Goal: Task Accomplishment & Management: Manage account settings

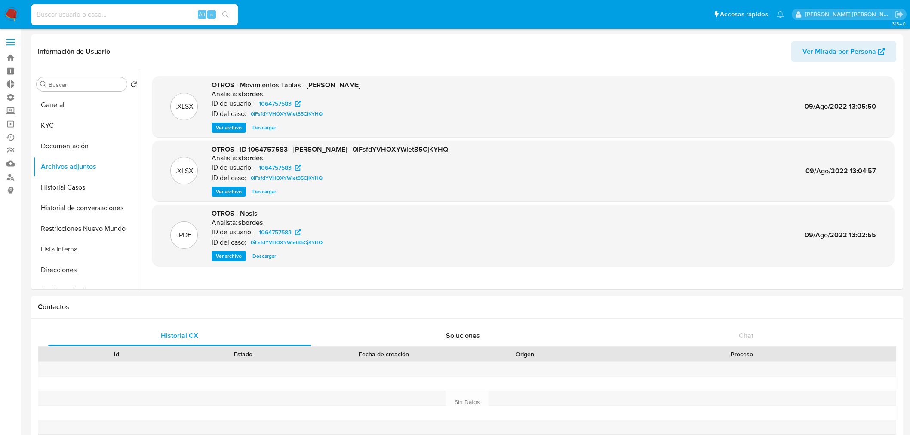
select select "10"
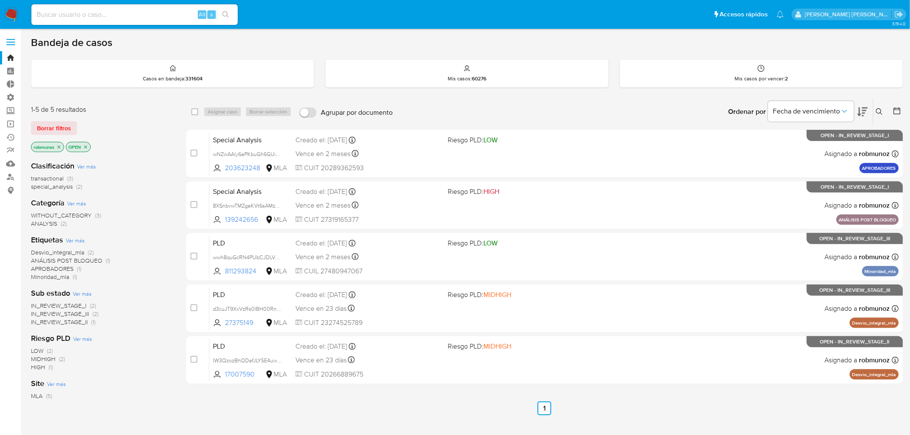
click at [874, 109] on button at bounding box center [881, 112] width 14 height 10
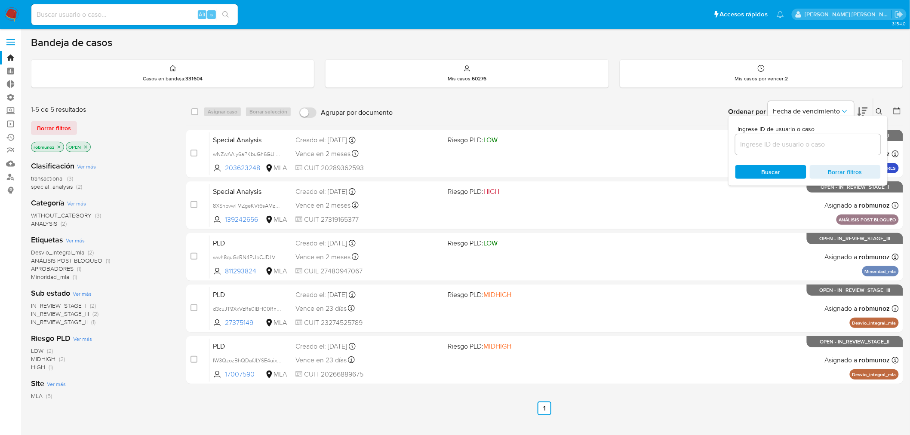
click at [836, 145] on input at bounding box center [808, 144] width 145 height 11
type input "measc0hlJUXr0YmIedV1H8hy"
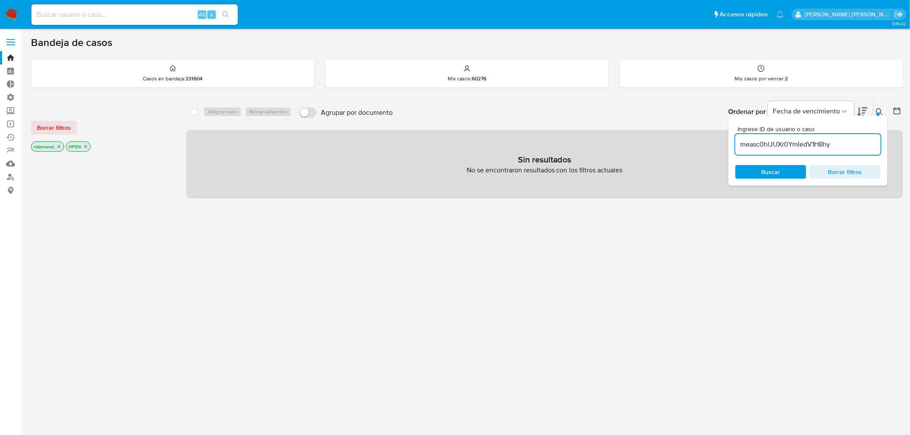
click at [55, 130] on span "Borrar filtros" at bounding box center [54, 128] width 34 height 12
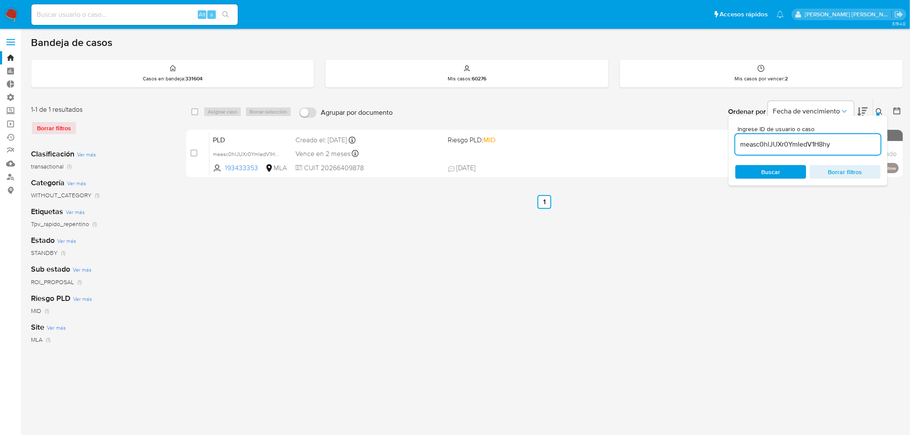
click at [879, 109] on icon at bounding box center [879, 111] width 7 height 7
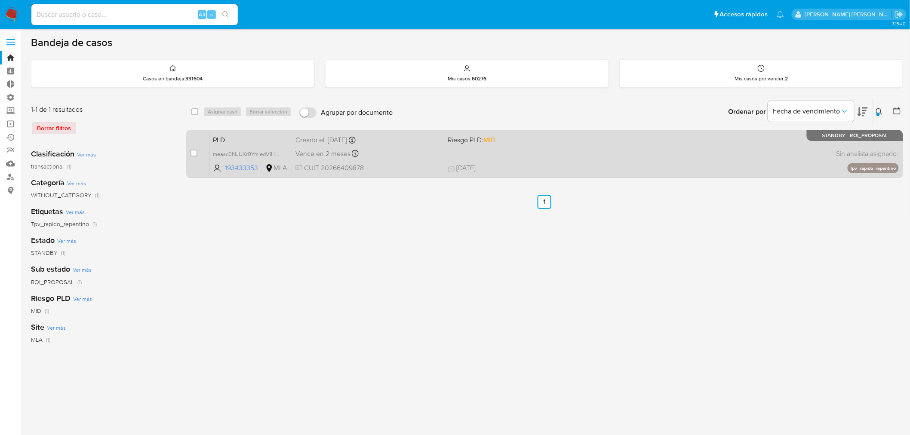
click at [198, 151] on div "case-item-checkbox No es posible asignar el caso" at bounding box center [200, 153] width 19 height 43
click at [194, 154] on input "checkbox" at bounding box center [194, 153] width 7 height 7
checkbox input "true"
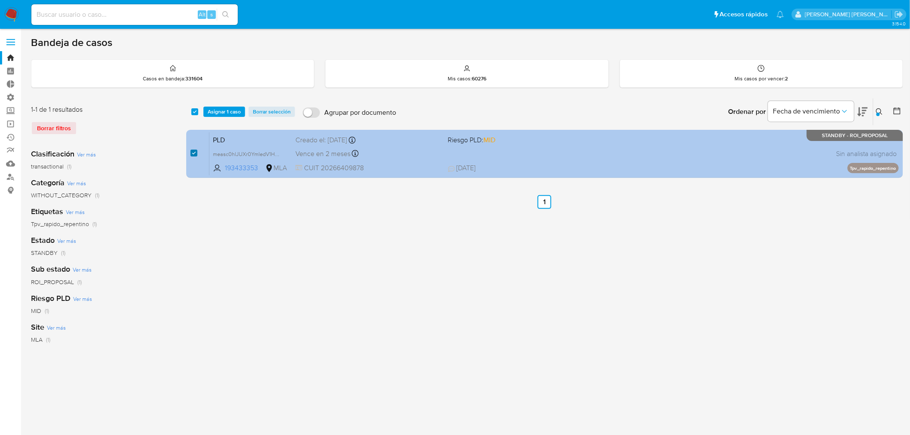
checkbox input "true"
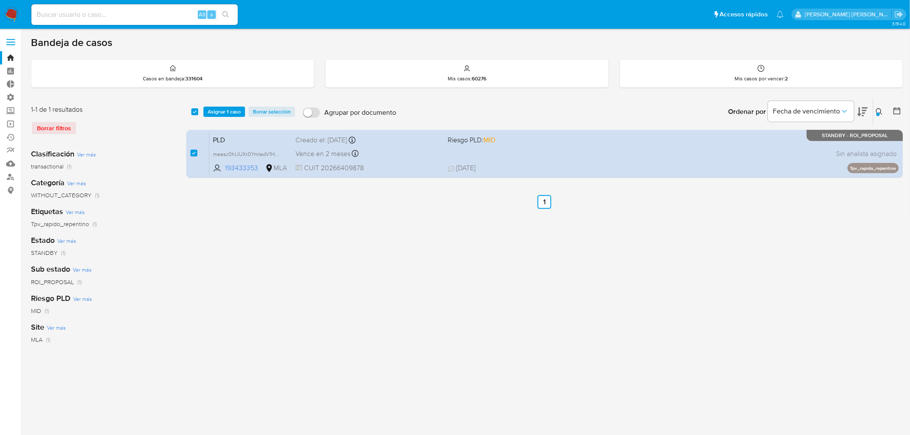
click at [214, 104] on div "select-all-cases-checkbox Asignar 1 caso Borrar selección Agrupar por documento…" at bounding box center [544, 112] width 717 height 27
click at [217, 109] on span "Asignar 1 caso" at bounding box center [224, 112] width 33 height 9
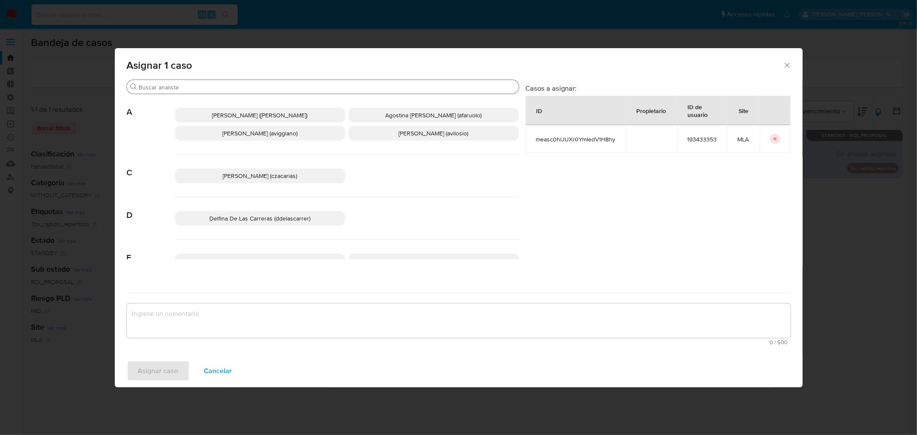
click at [202, 87] on input "Buscar" at bounding box center [327, 87] width 377 height 8
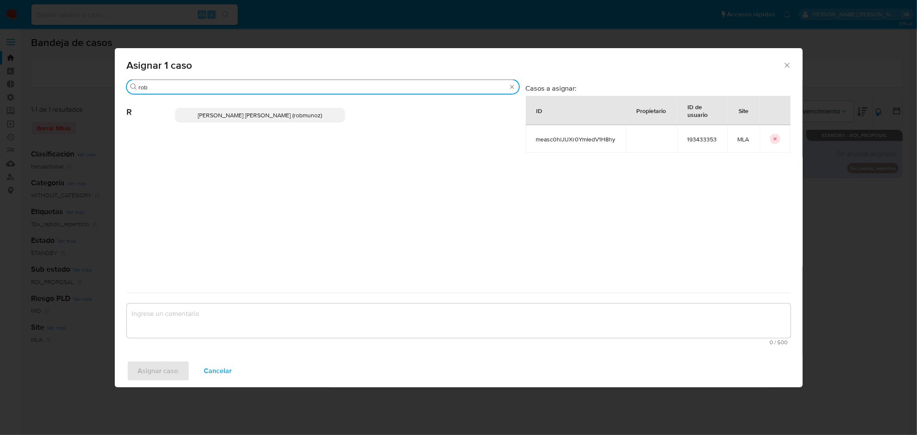
type input "rob"
click at [222, 115] on span "Roberto Santiago Munoz (robmunoz)" at bounding box center [260, 115] width 124 height 9
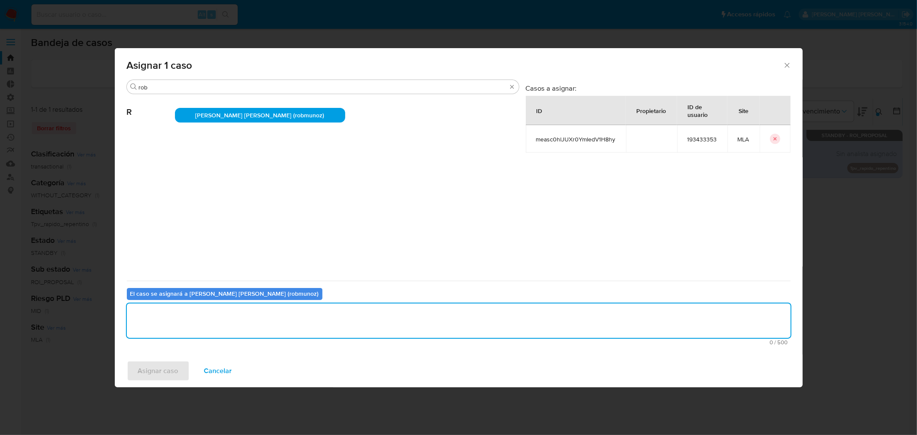
click at [265, 316] on textarea "assign-modal" at bounding box center [459, 321] width 664 height 34
click at [171, 371] on span "Asignar caso" at bounding box center [158, 371] width 40 height 19
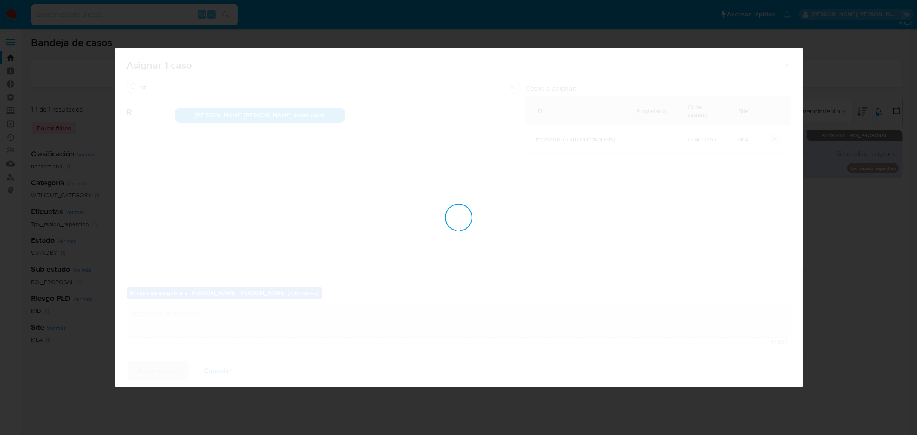
checkbox input "false"
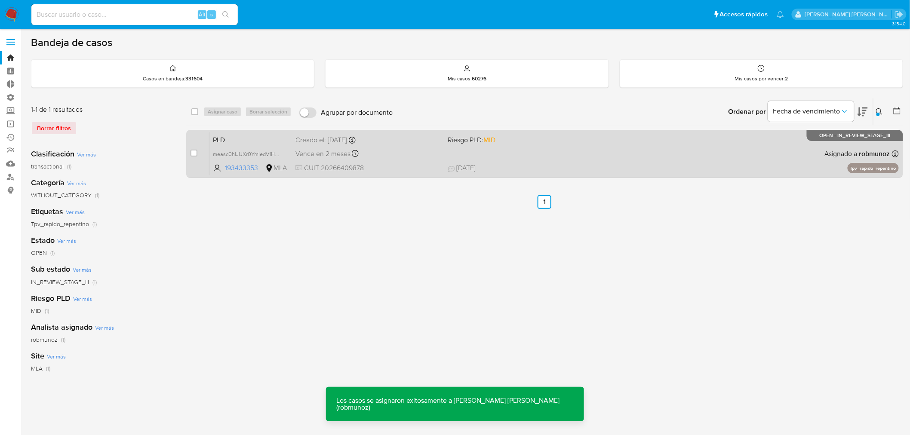
click at [725, 165] on span "23/07/2025 23/07/2025 20:40" at bounding box center [597, 167] width 299 height 9
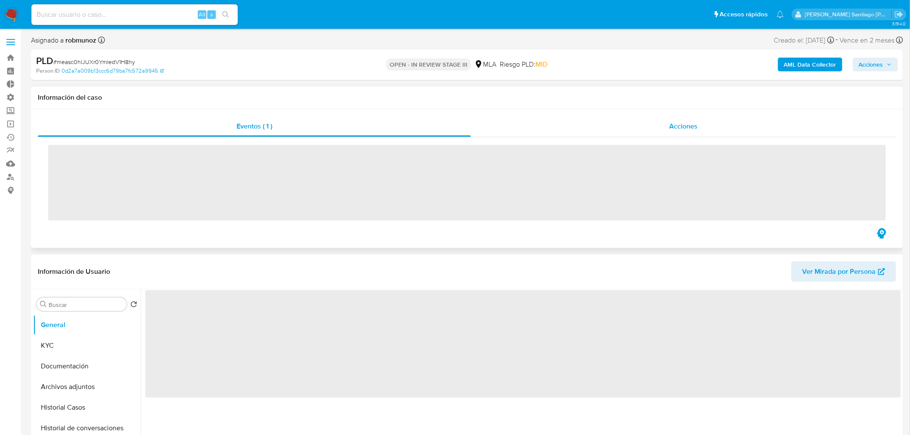
click at [657, 127] on div "Acciones" at bounding box center [684, 126] width 426 height 21
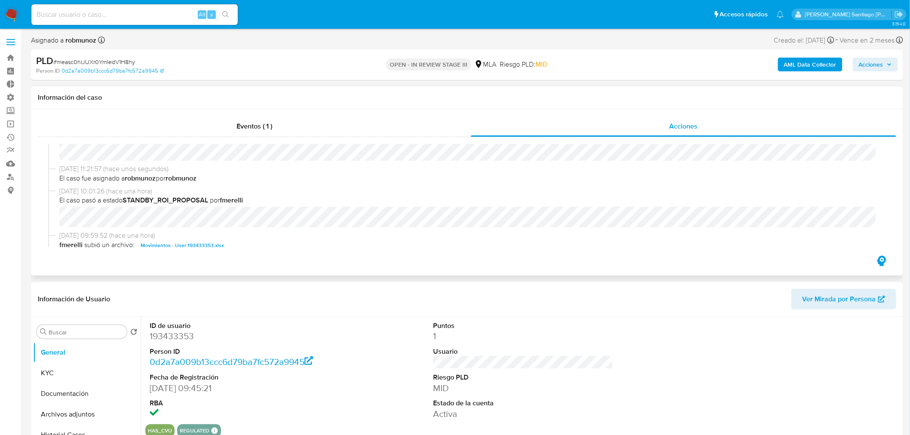
select select "10"
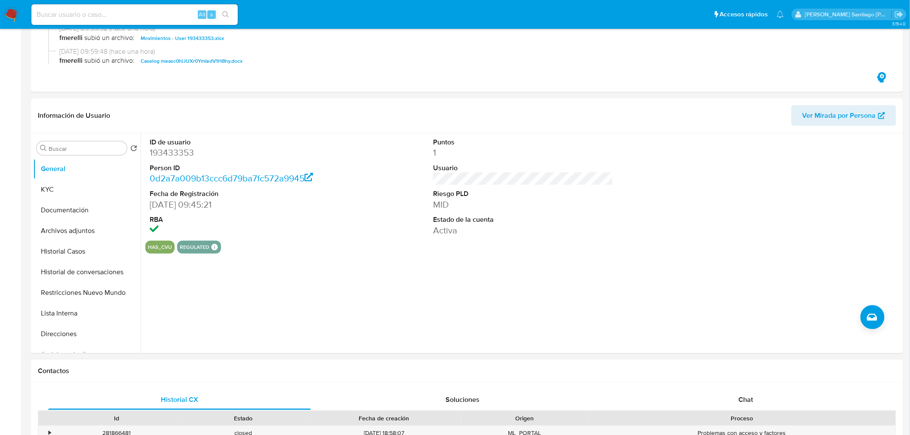
scroll to position [239, 0]
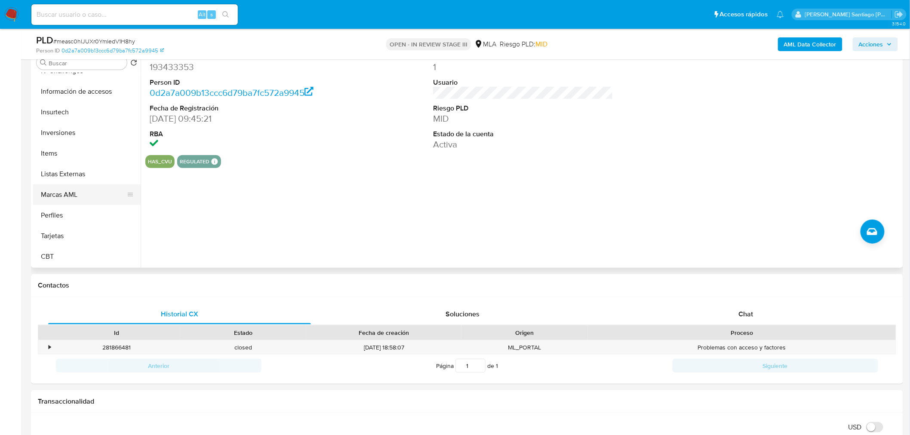
drag, startPoint x: 74, startPoint y: 195, endPoint x: 101, endPoint y: 198, distance: 26.4
click at [74, 195] on button "Marcas AML" at bounding box center [83, 195] width 101 height 21
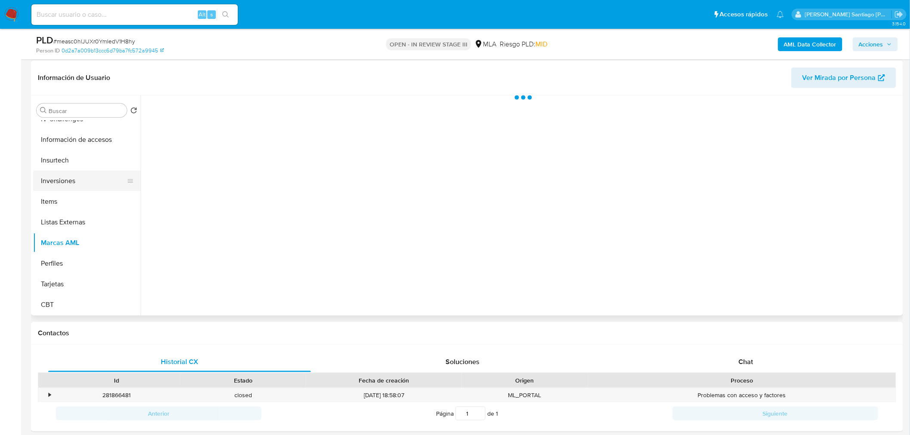
scroll to position [405, 0]
drag, startPoint x: 44, startPoint y: 226, endPoint x: 46, endPoint y: 231, distance: 5.0
click at [42, 226] on button "Listas Externas" at bounding box center [83, 222] width 101 height 21
click at [55, 241] on button "Marcas AML" at bounding box center [83, 242] width 101 height 21
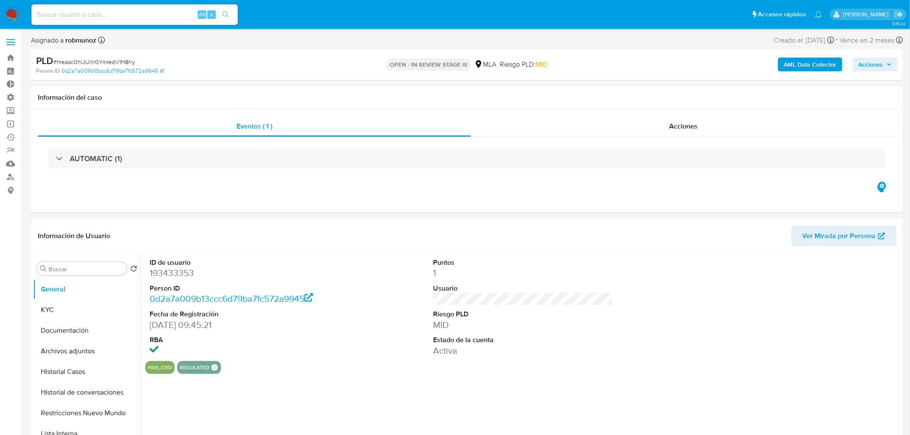
scroll to position [143, 0]
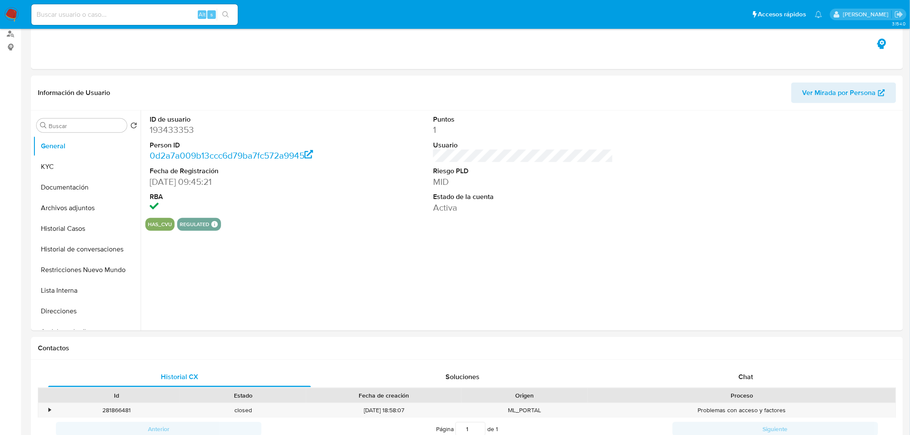
select select "10"
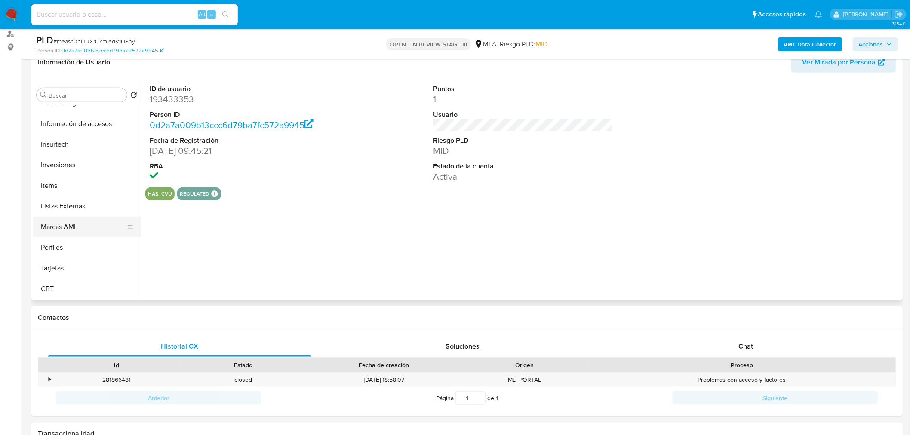
click at [77, 224] on button "Marcas AML" at bounding box center [83, 227] width 101 height 21
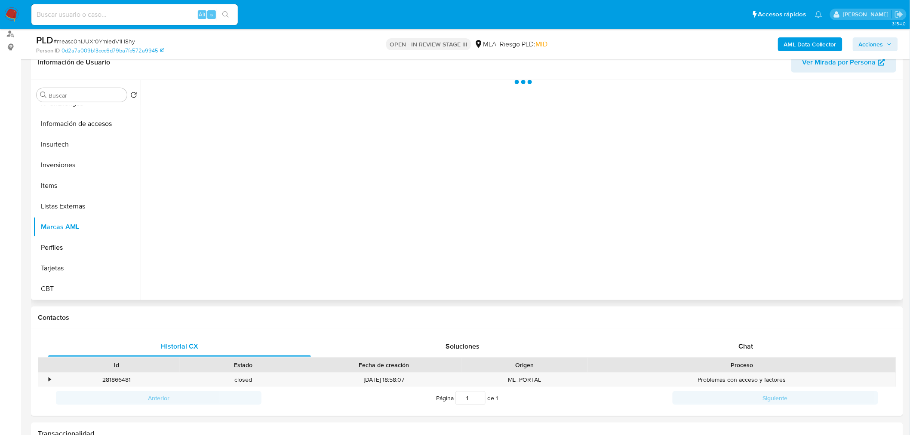
scroll to position [404, 0]
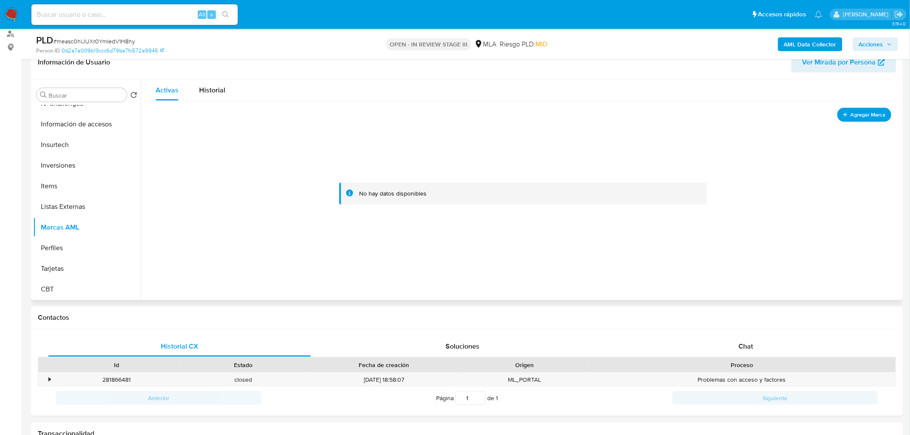
click at [862, 120] on button "Agregar Marca" at bounding box center [864, 115] width 54 height 14
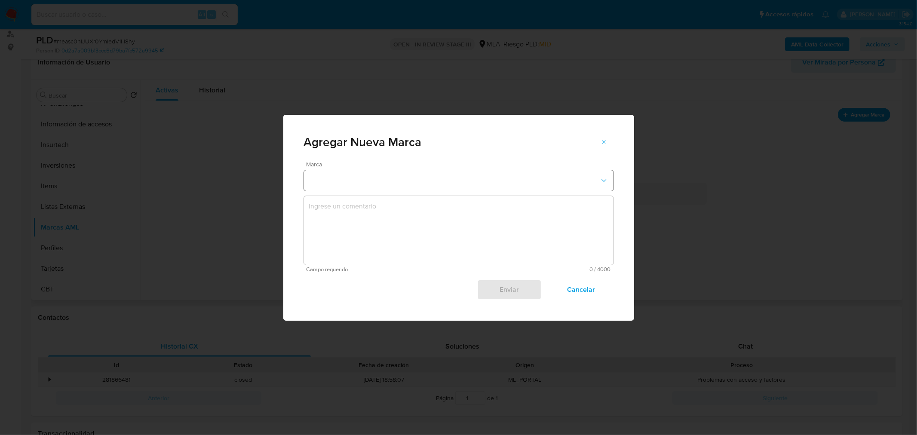
click at [420, 187] on button "marks-modal" at bounding box center [459, 180] width 310 height 21
click at [427, 188] on div "EN_SEGUIMIENTO" at bounding box center [456, 179] width 294 height 21
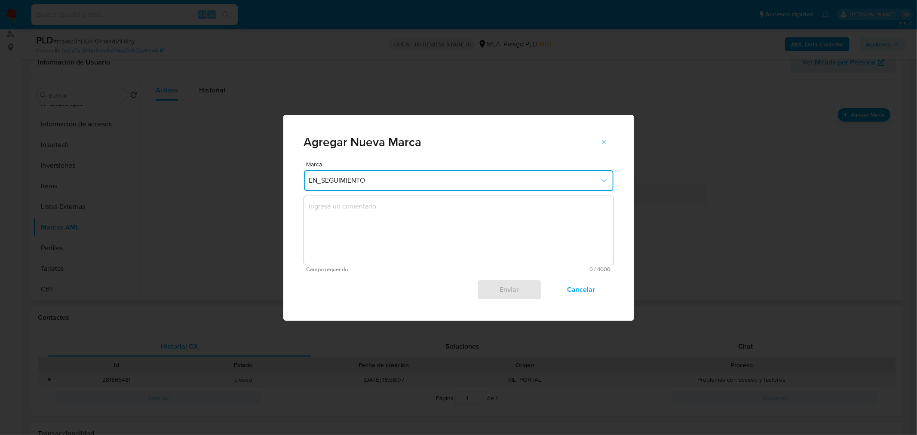
click at [432, 221] on textarea "marks-modal" at bounding box center [459, 230] width 310 height 69
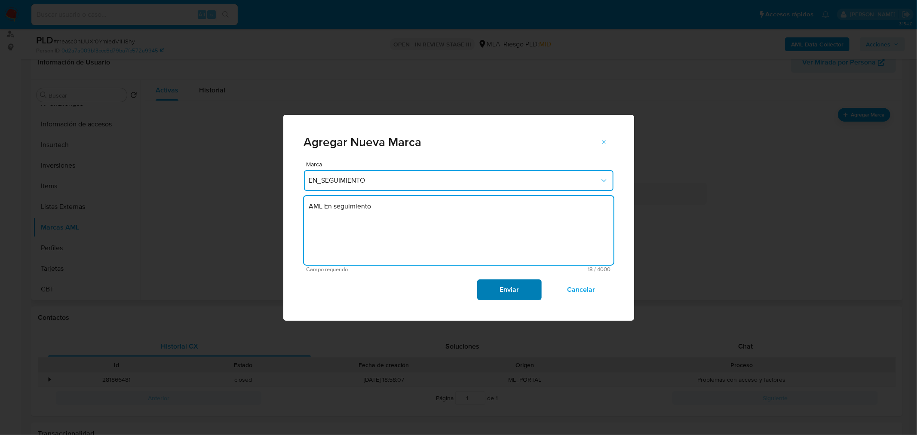
type textarea "AML En seguimiento"
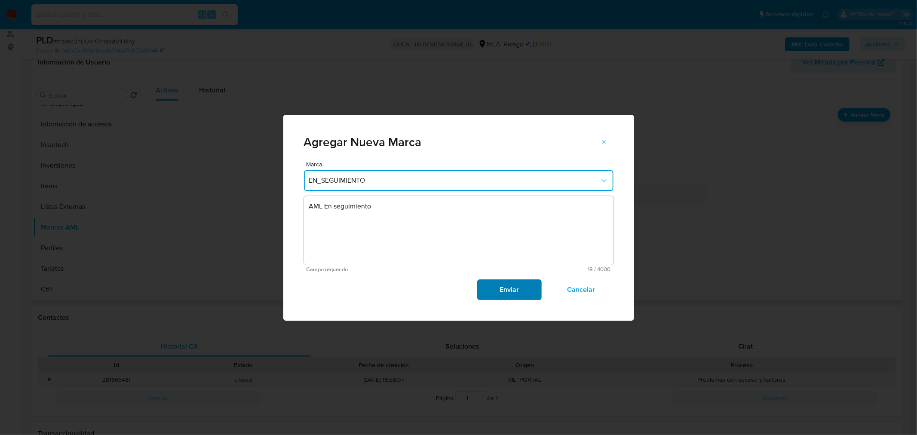
click at [506, 290] on span "Enviar" at bounding box center [510, 289] width 42 height 19
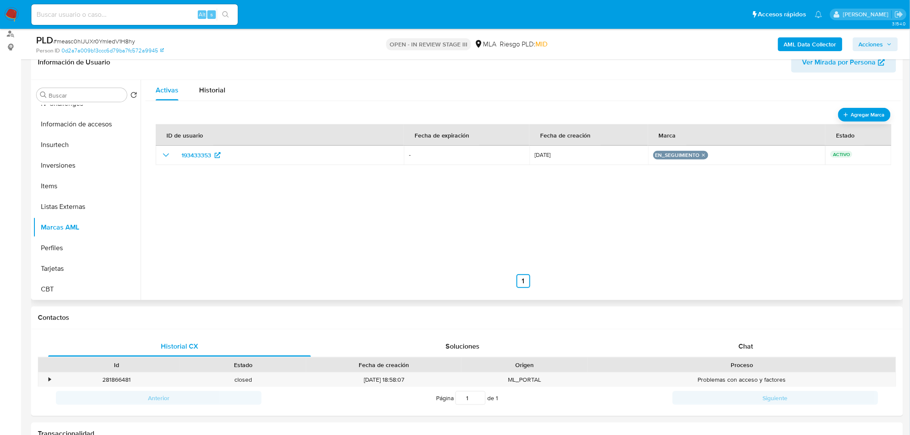
scroll to position [0, 0]
